Goal: Information Seeking & Learning: Find contact information

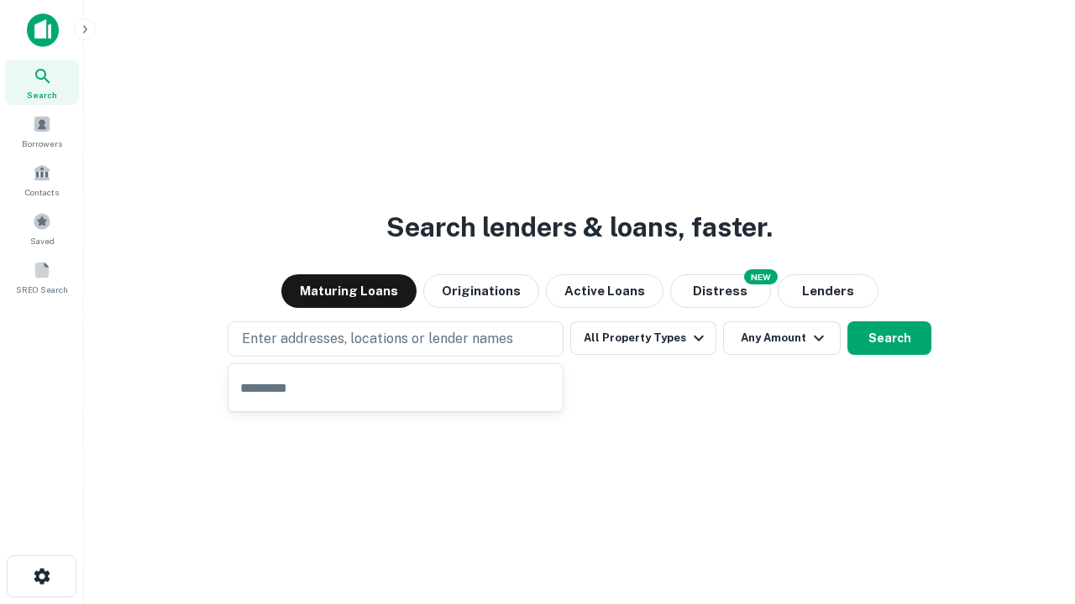
type input "**********"
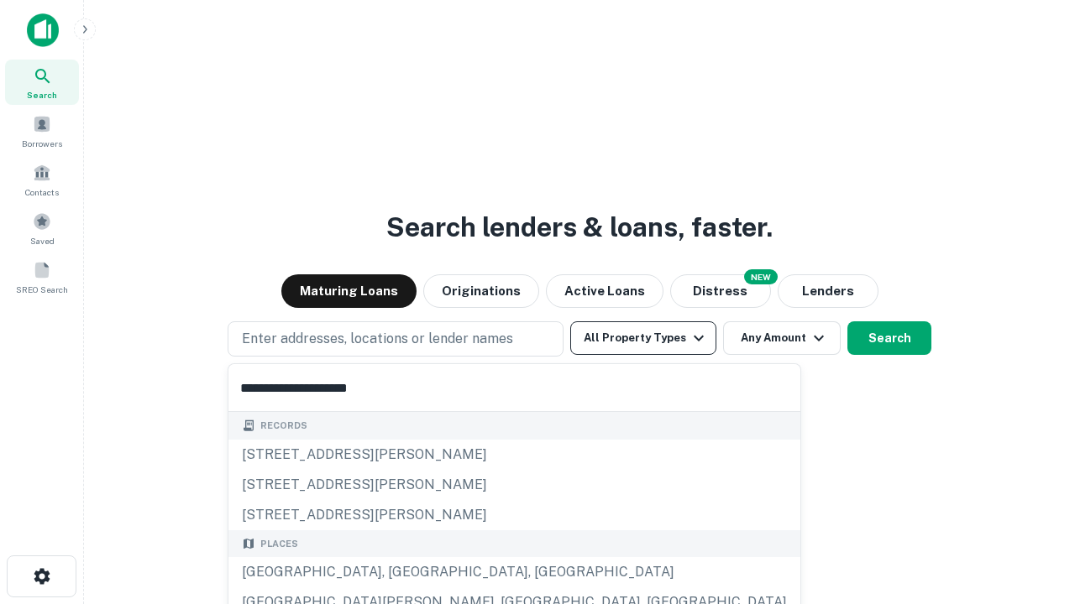
click at [401, 573] on div "[GEOGRAPHIC_DATA], [GEOGRAPHIC_DATA], [GEOGRAPHIC_DATA]" at bounding box center [514, 572] width 572 height 30
click at [643, 338] on button "All Property Types" at bounding box center [643, 339] width 146 height 34
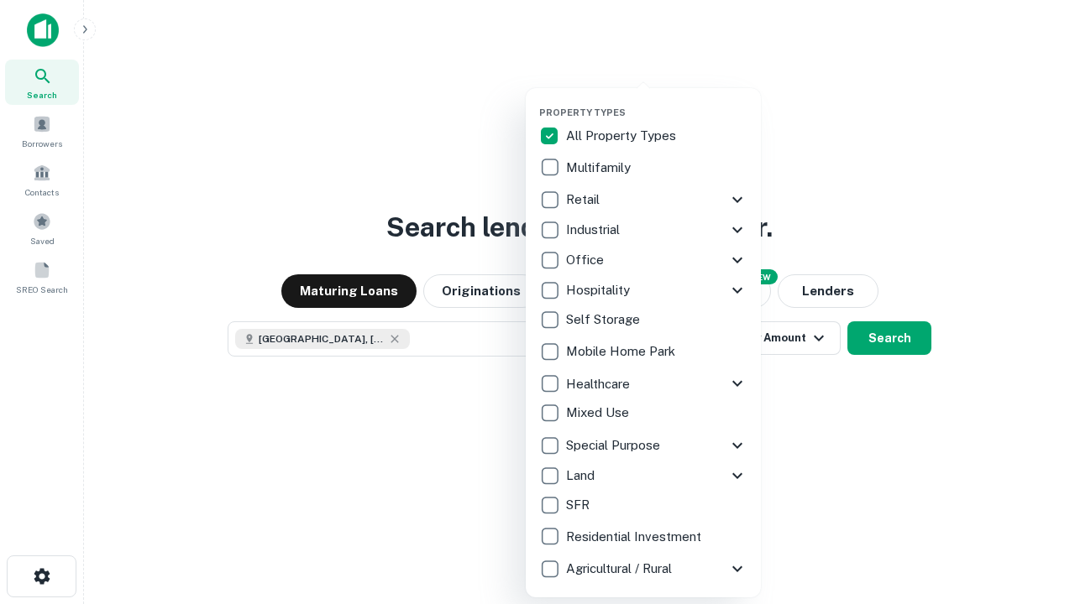
click at [656, 102] on button "button" at bounding box center [656, 102] width 235 height 1
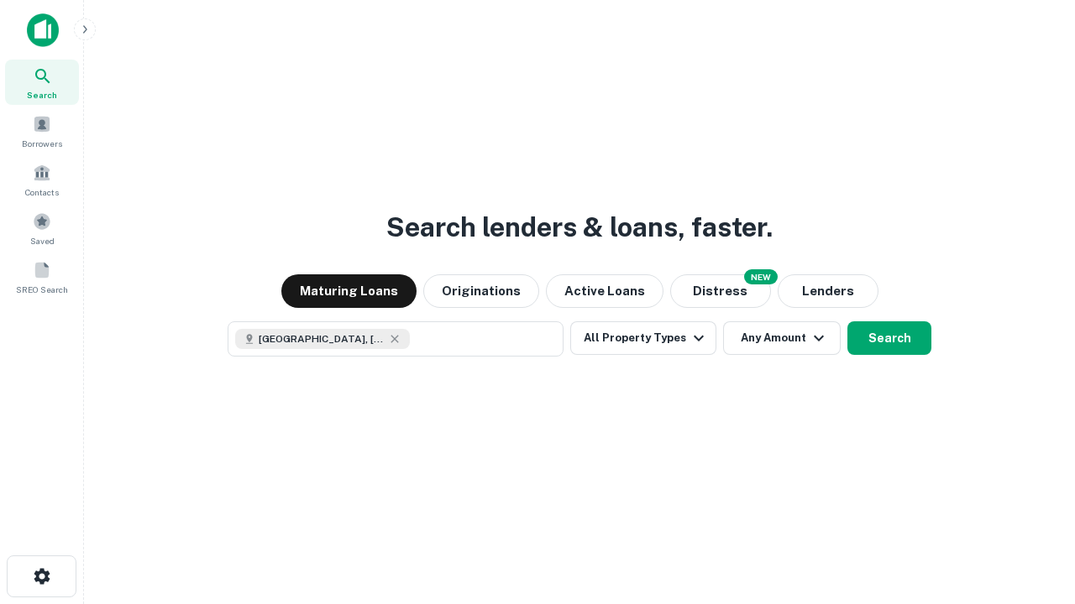
scroll to position [27, 0]
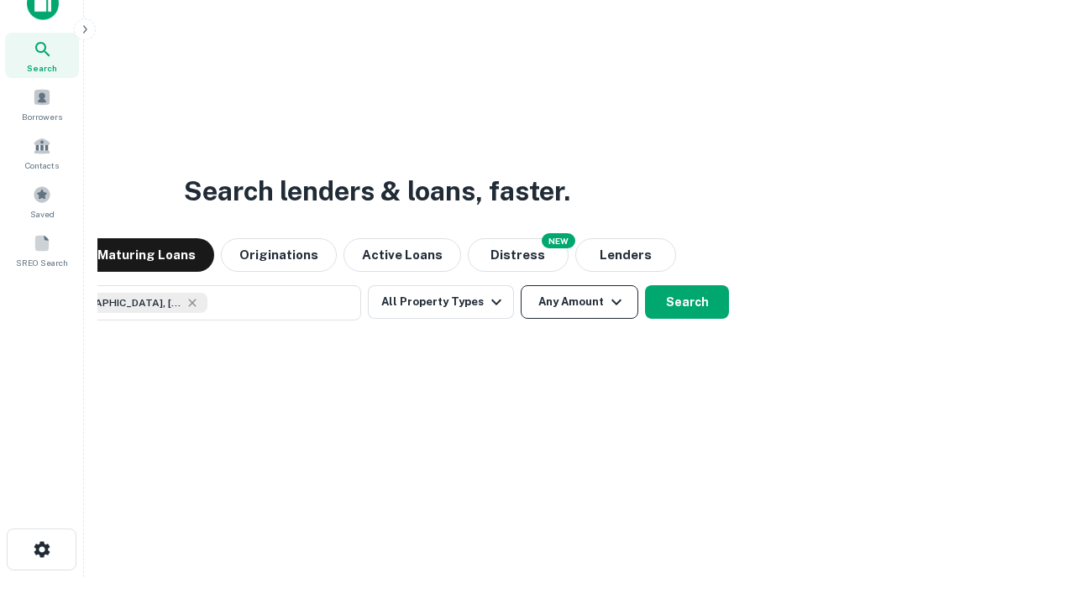
click at [520, 285] on button "Any Amount" at bounding box center [579, 302] width 118 height 34
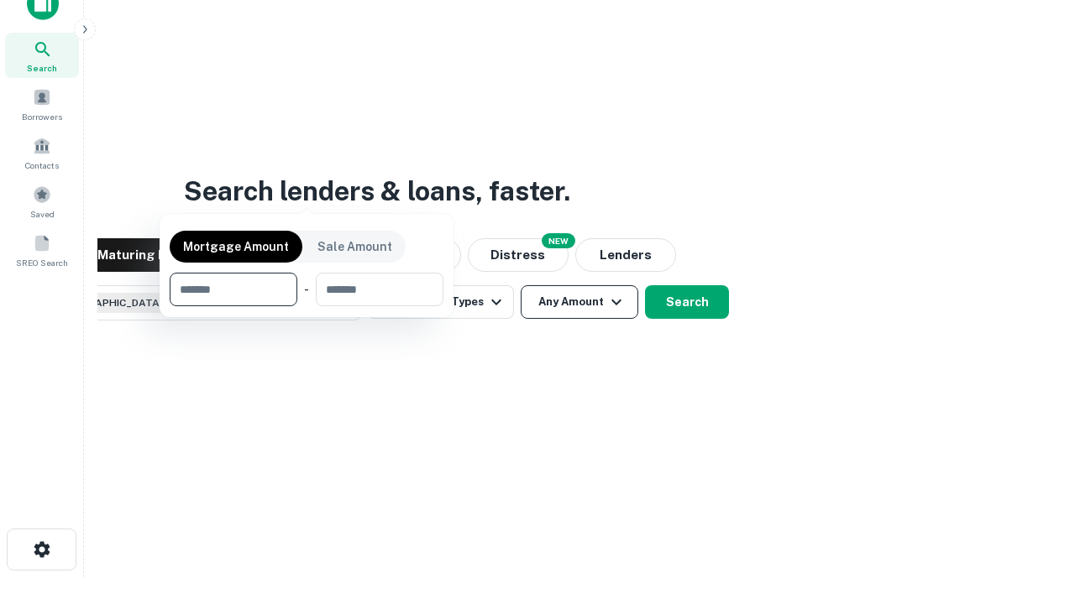
scroll to position [121, 475]
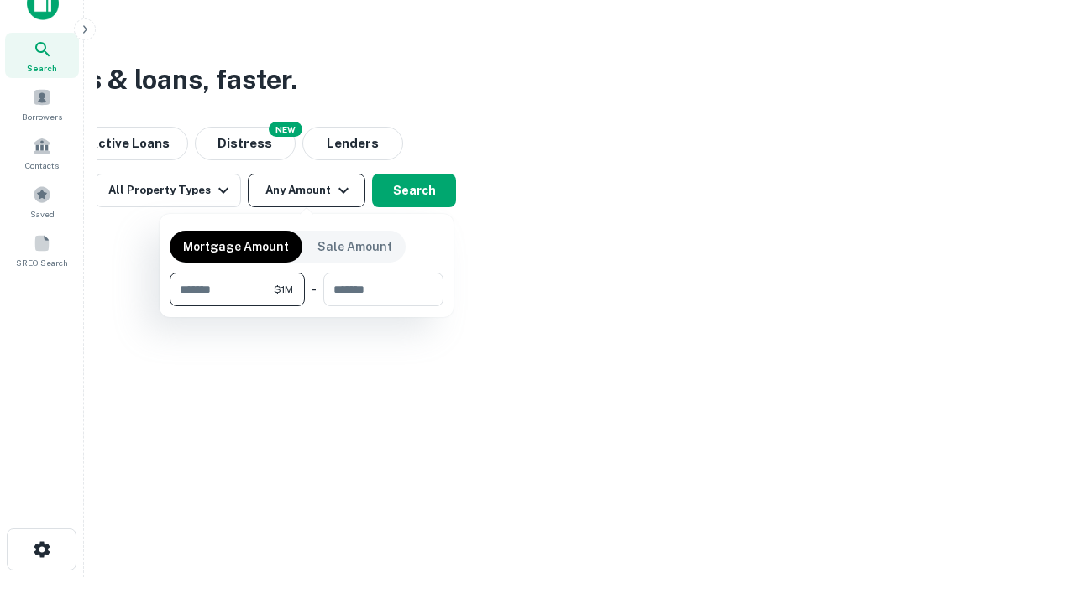
type input "*******"
click at [306, 306] on button "button" at bounding box center [307, 306] width 274 height 1
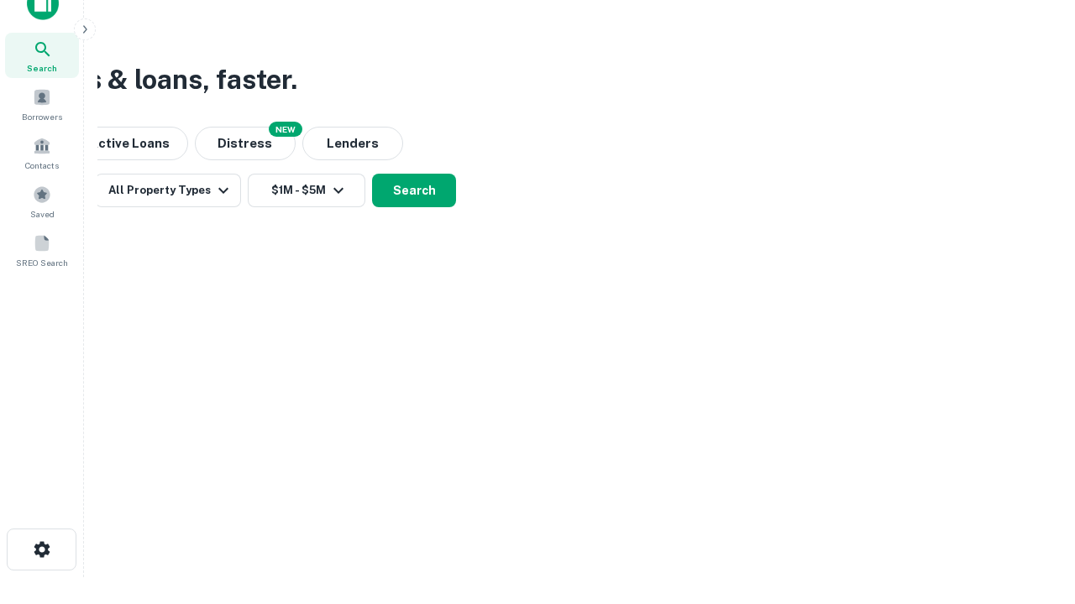
scroll to position [27, 0]
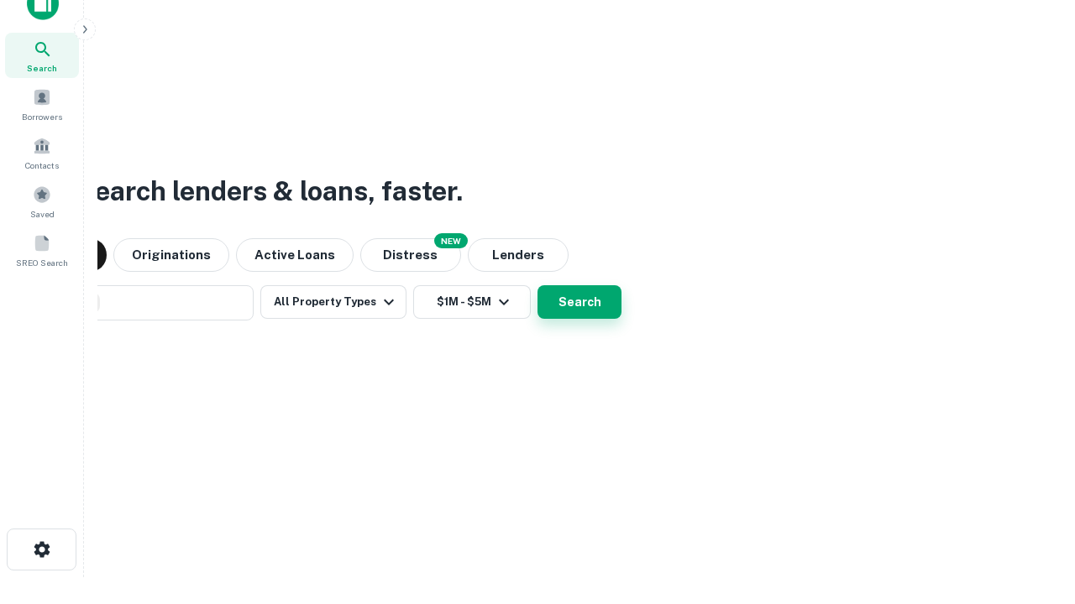
click at [537, 285] on button "Search" at bounding box center [579, 302] width 84 height 34
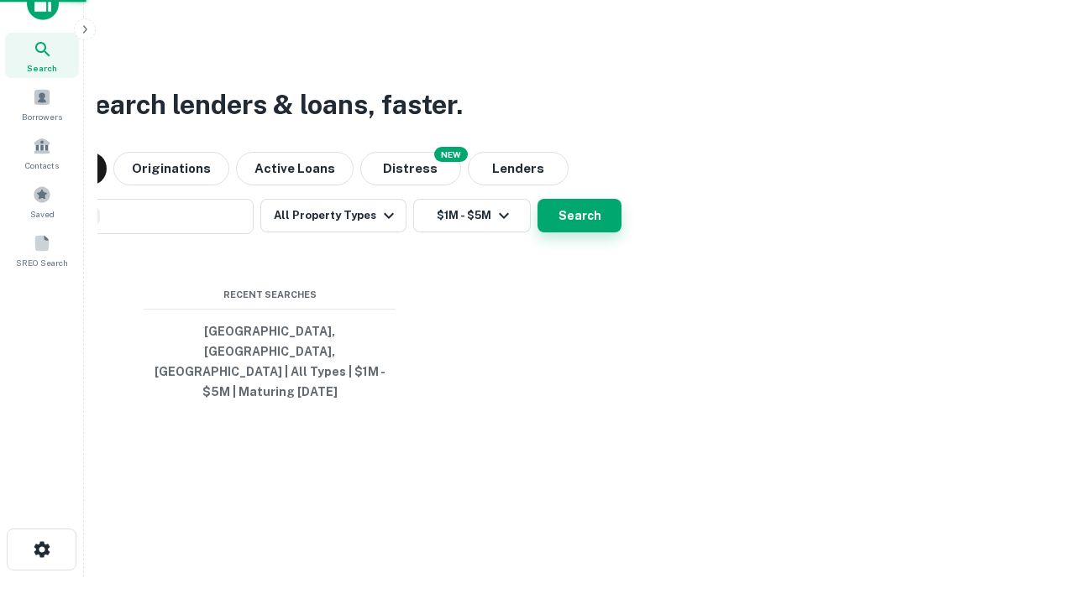
scroll to position [55, 475]
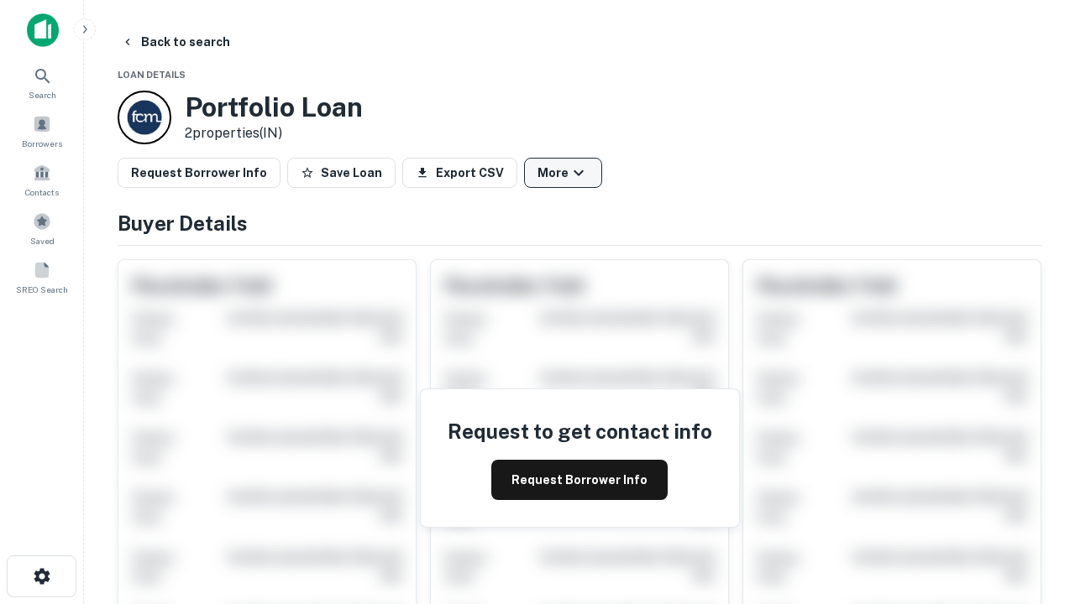
click at [562, 173] on button "More" at bounding box center [563, 173] width 78 height 30
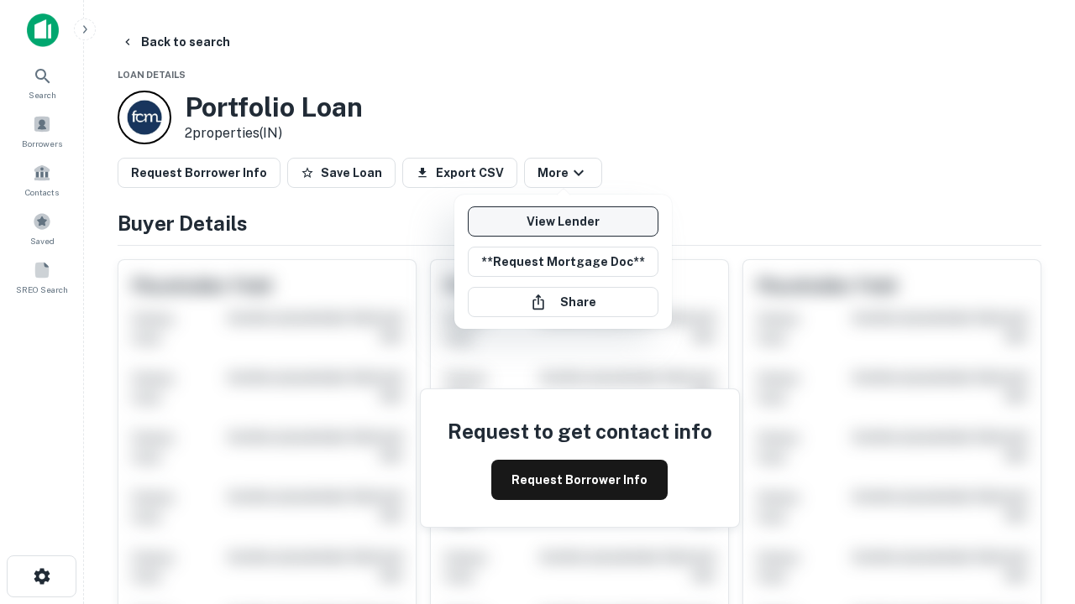
click at [562, 222] on link "View Lender" at bounding box center [563, 222] width 191 height 30
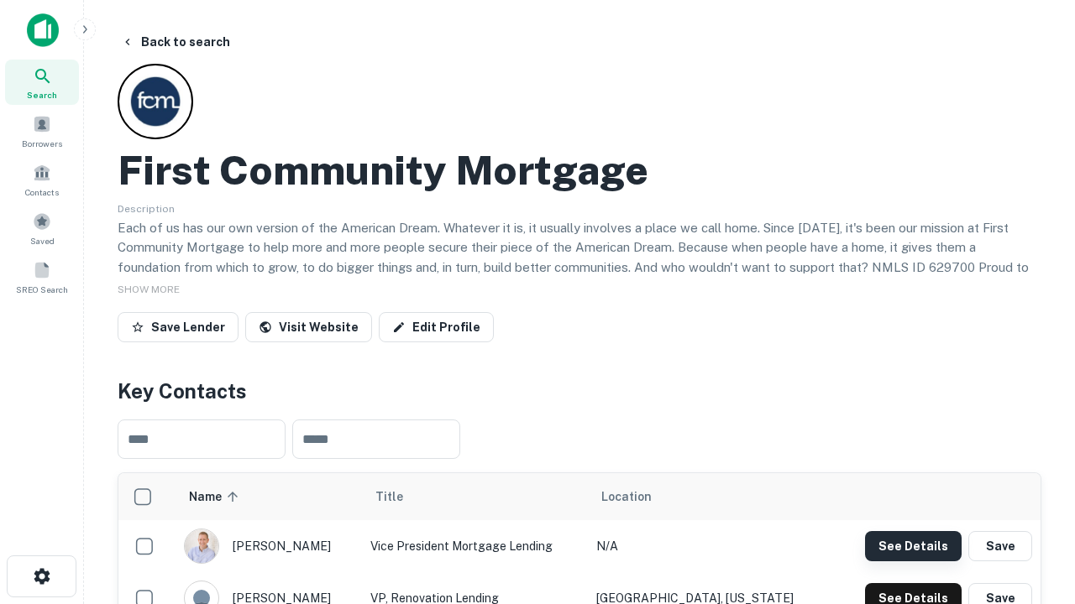
click at [913, 546] on button "See Details" at bounding box center [913, 546] width 97 height 30
click at [41, 577] on icon "button" at bounding box center [42, 577] width 20 height 20
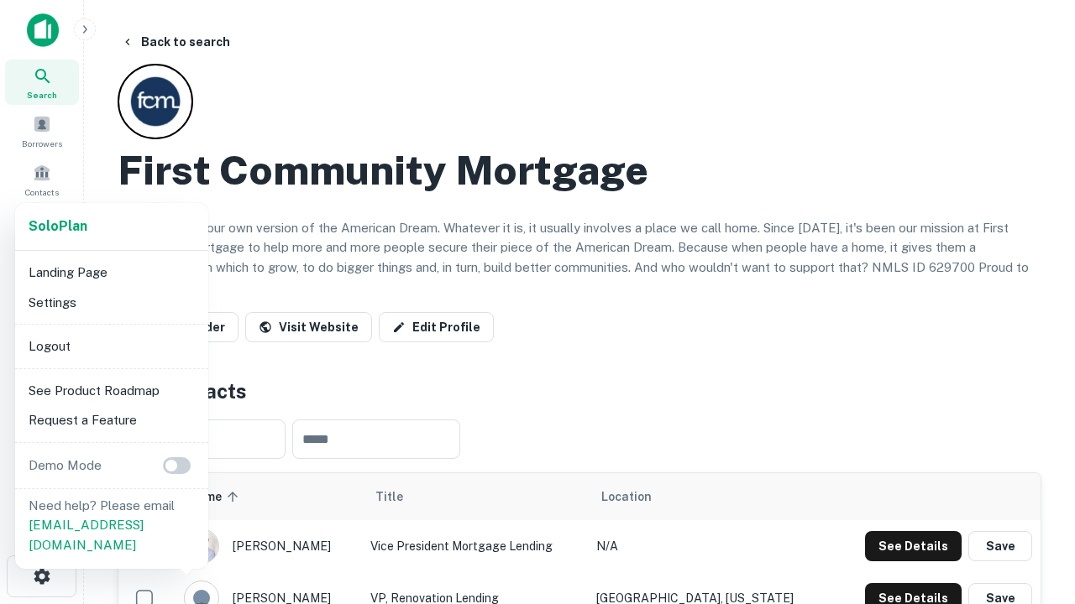
click at [111, 346] on li "Logout" at bounding box center [112, 347] width 180 height 30
